Goal: Use online tool/utility: Utilize a website feature to perform a specific function

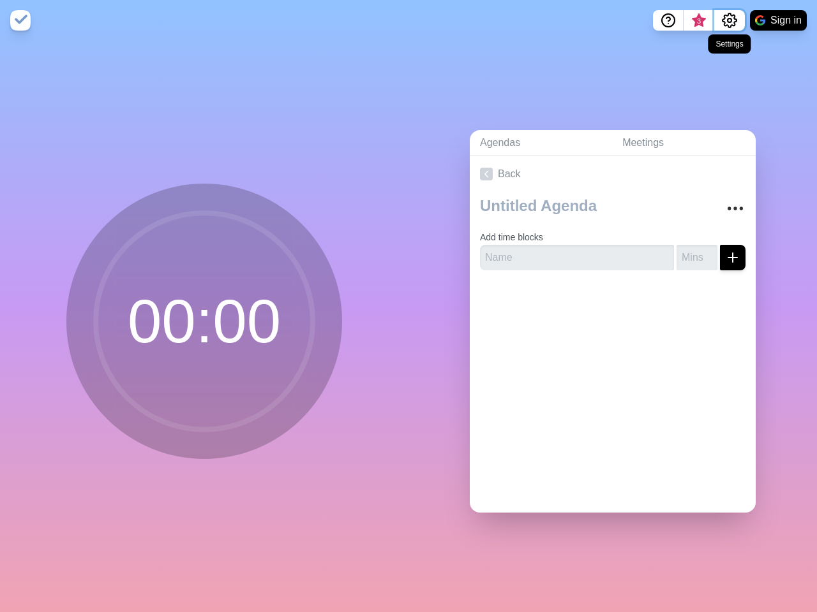
click at [733, 30] on button "Settings" at bounding box center [729, 20] width 31 height 20
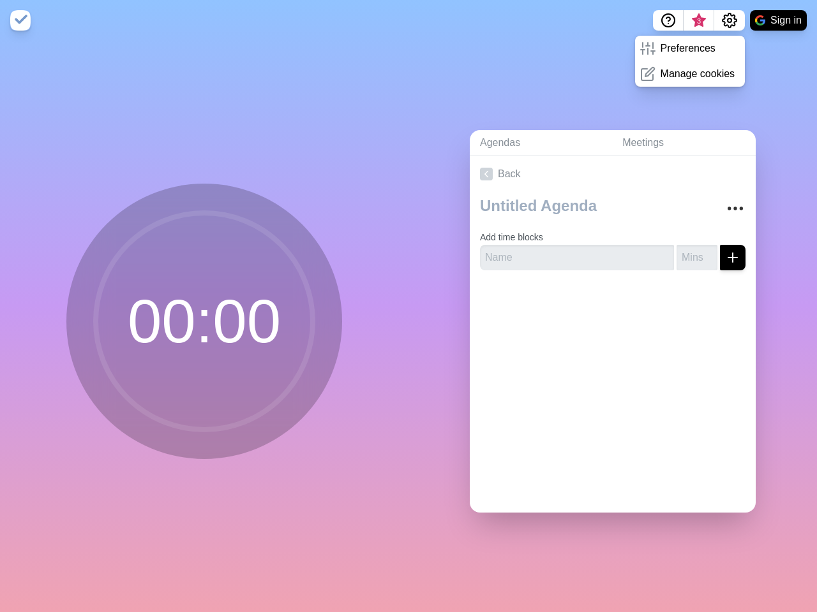
click at [705, 47] on p "Preferences" at bounding box center [687, 48] width 55 height 15
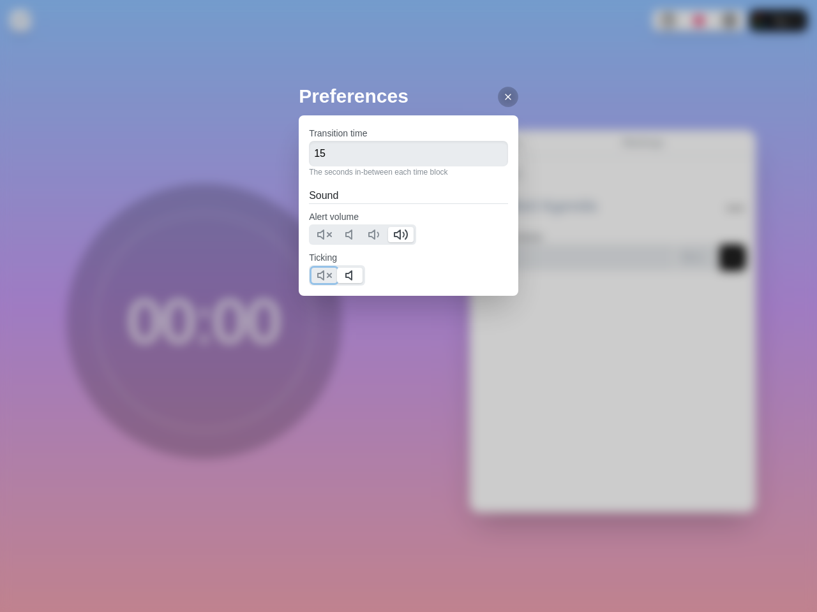
click at [316, 281] on icon at bounding box center [323, 275] width 15 height 15
click at [202, 163] on div "Preferences Transition time 15 The seconds in-between each time block Sound Ale…" at bounding box center [408, 306] width 817 height 612
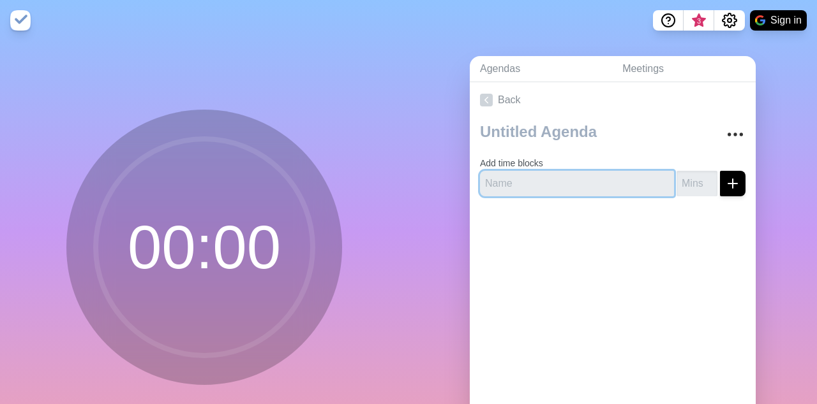
click at [535, 172] on input "text" at bounding box center [577, 184] width 194 height 26
type input "A"
click at [693, 178] on input "number" at bounding box center [696, 184] width 41 height 26
type input "1"
click at [378, 116] on div "00 : 00" at bounding box center [204, 253] width 408 height 424
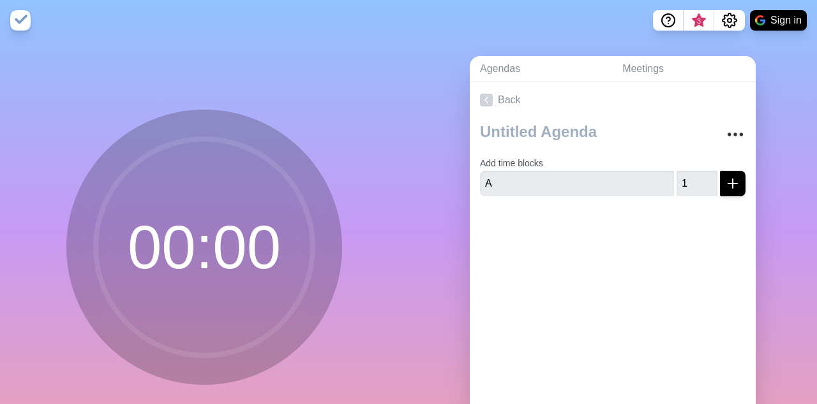
click at [218, 240] on circle at bounding box center [204, 247] width 217 height 217
click at [735, 180] on icon "submit" at bounding box center [732, 183] width 15 height 15
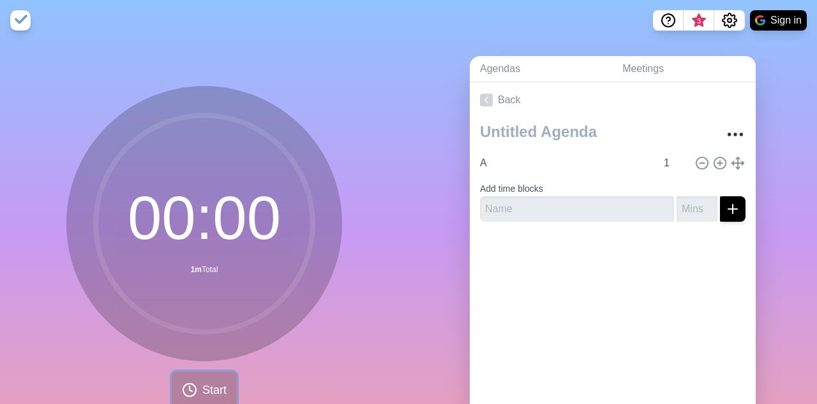
click at [205, 392] on span "Start" at bounding box center [214, 390] width 24 height 17
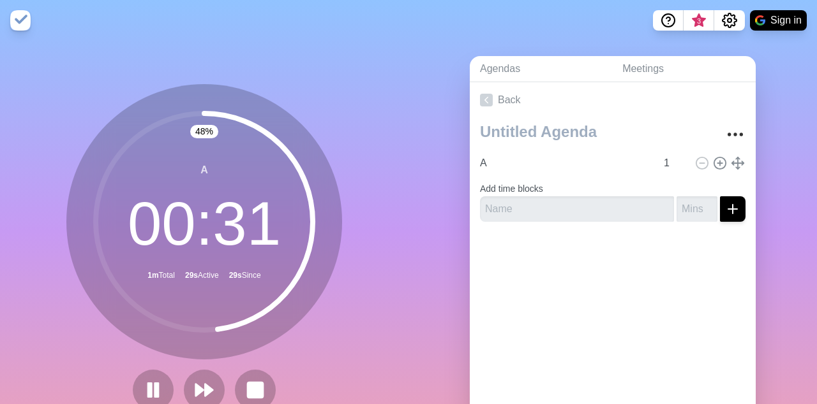
click at [41, 407] on div "48 % A 00 : 31 1m Total 29s Active 29s Since" at bounding box center [204, 253] width 408 height 424
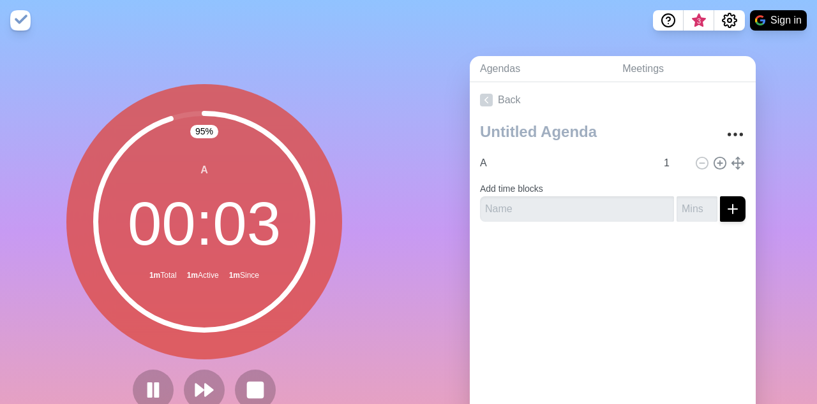
click at [394, 143] on div "95 % A 00 : 03 1m Total 1m Active 1m Since" at bounding box center [204, 253] width 408 height 424
